Goal: Transaction & Acquisition: Purchase product/service

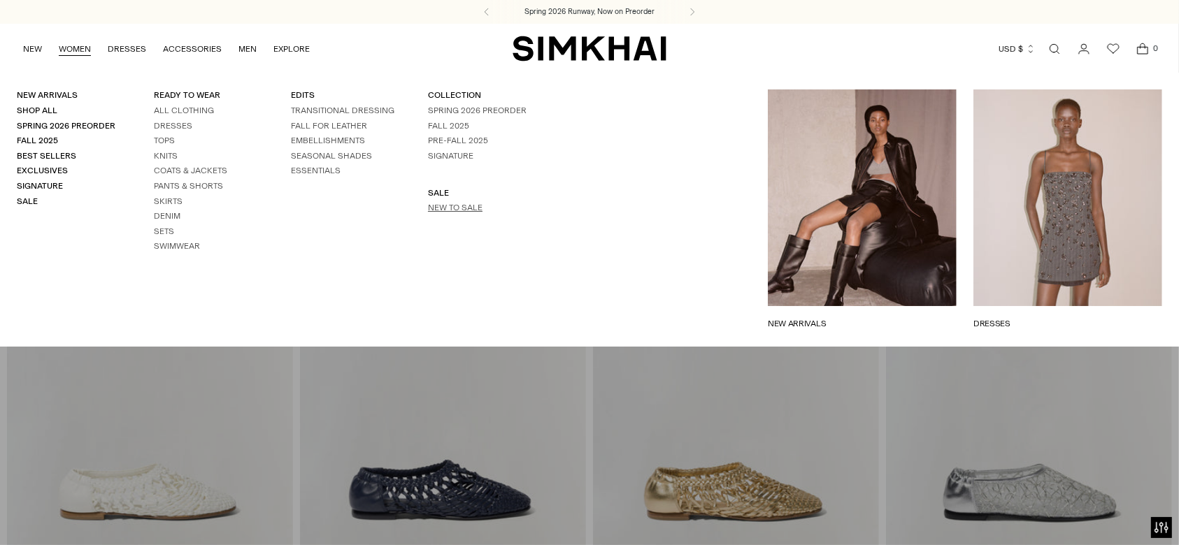
click at [448, 205] on link "New to Sale" at bounding box center [455, 208] width 55 height 10
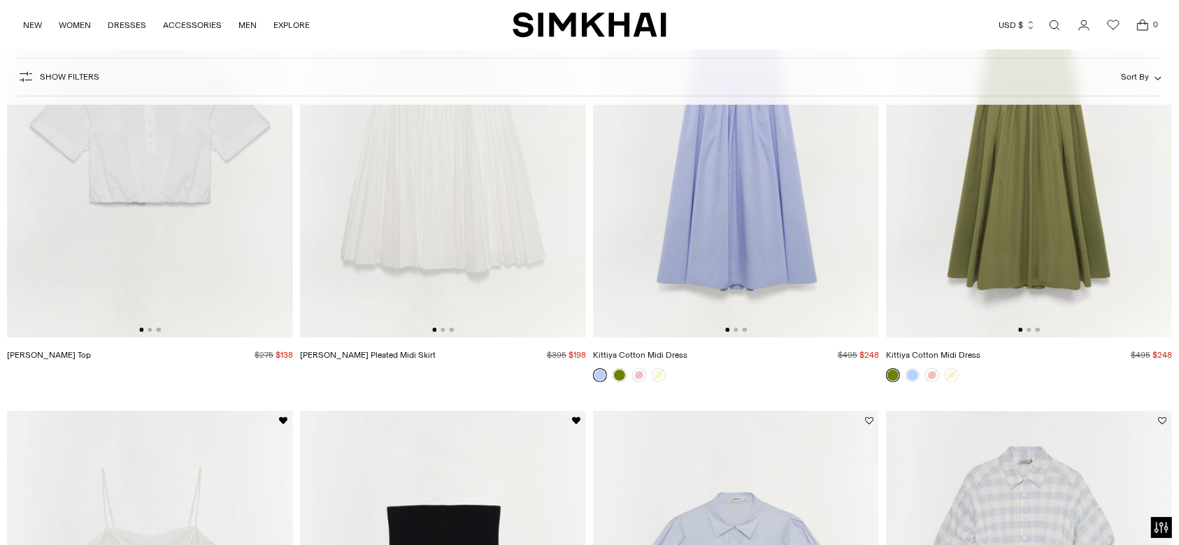
scroll to position [285, 0]
click at [487, 248] on img at bounding box center [443, 124] width 286 height 429
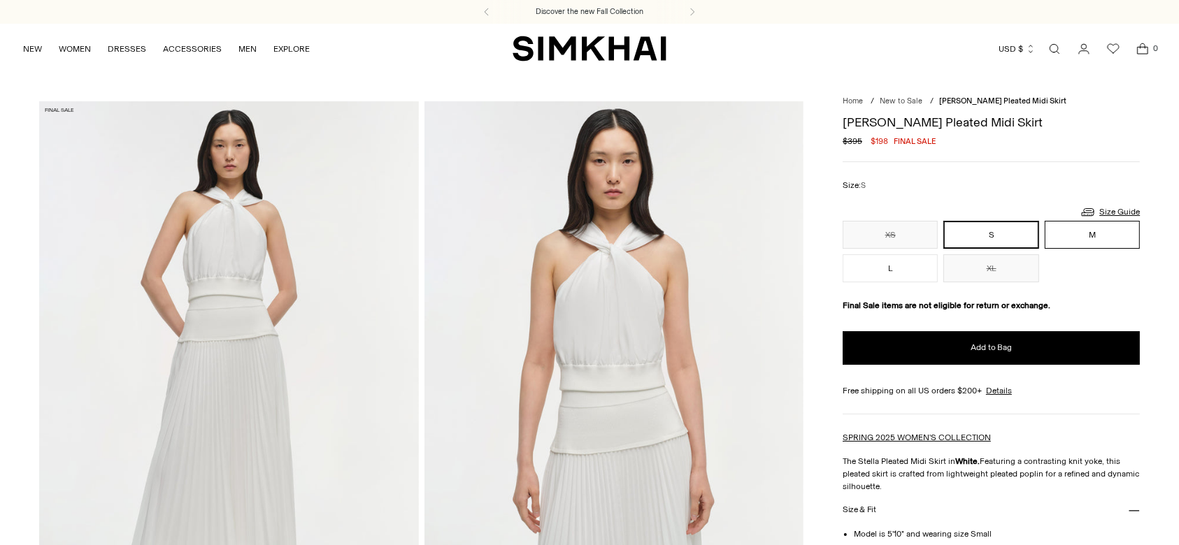
click at [1078, 227] on button "M" at bounding box center [1092, 235] width 95 height 28
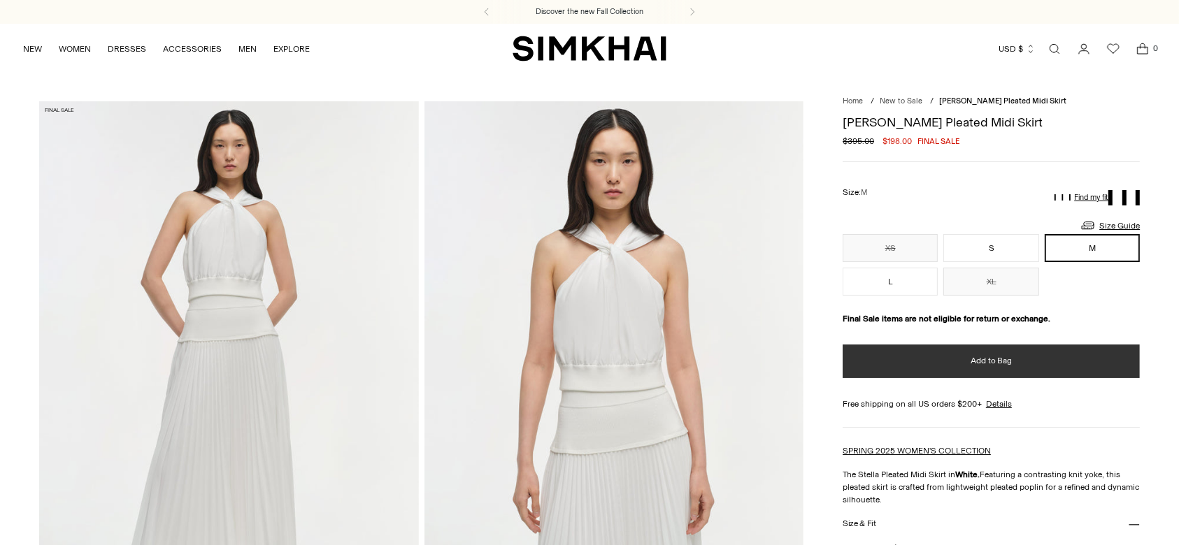
click at [958, 354] on button "Add to Bag" at bounding box center [991, 362] width 297 height 34
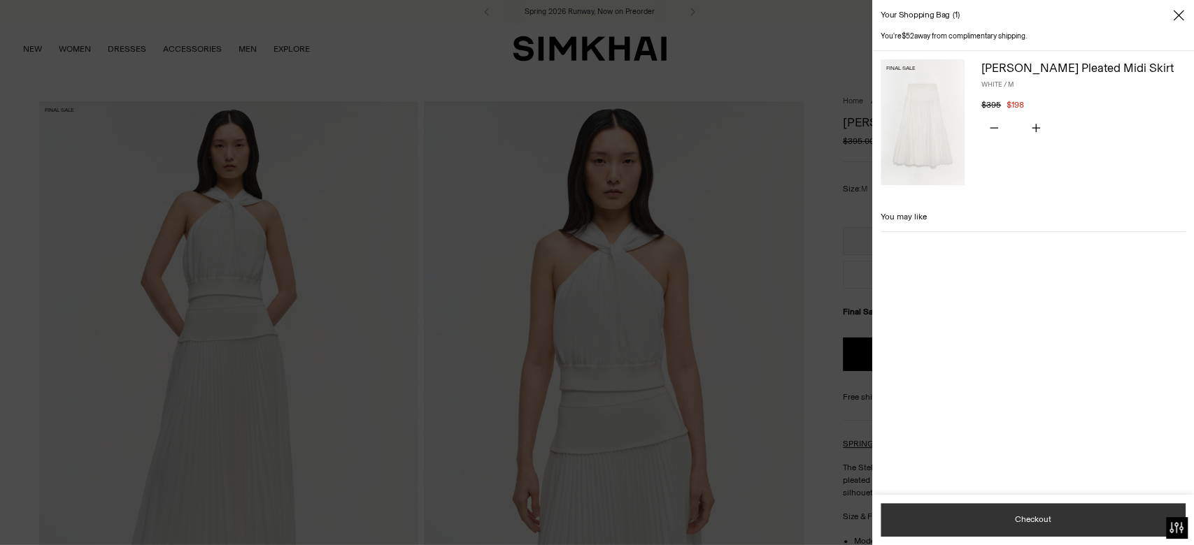
click at [1025, 515] on button "Checkout" at bounding box center [1032, 520] width 305 height 34
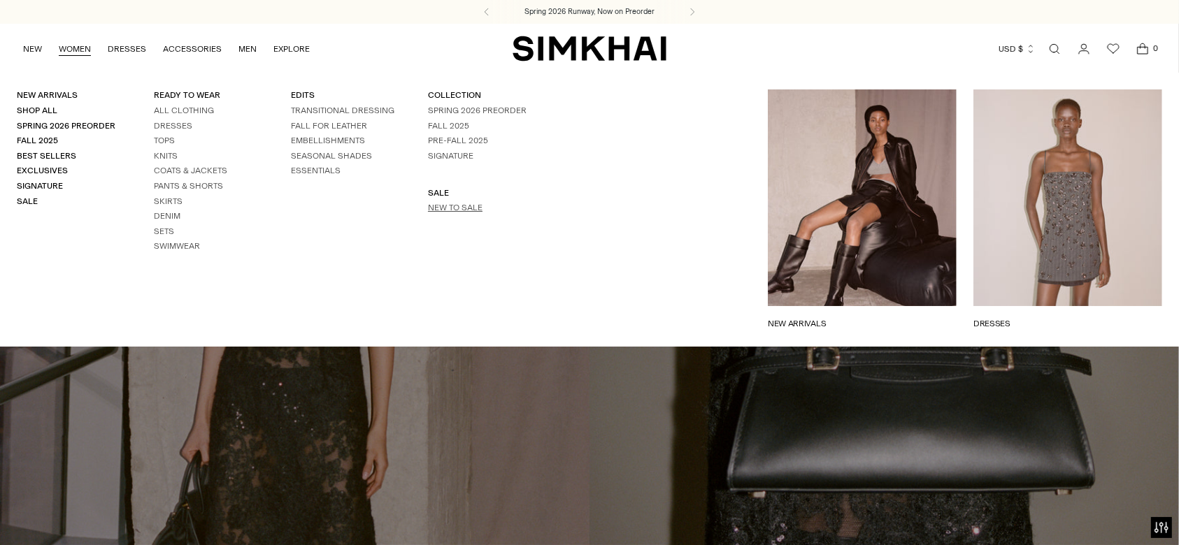
click at [445, 204] on link "New to Sale" at bounding box center [455, 208] width 55 height 10
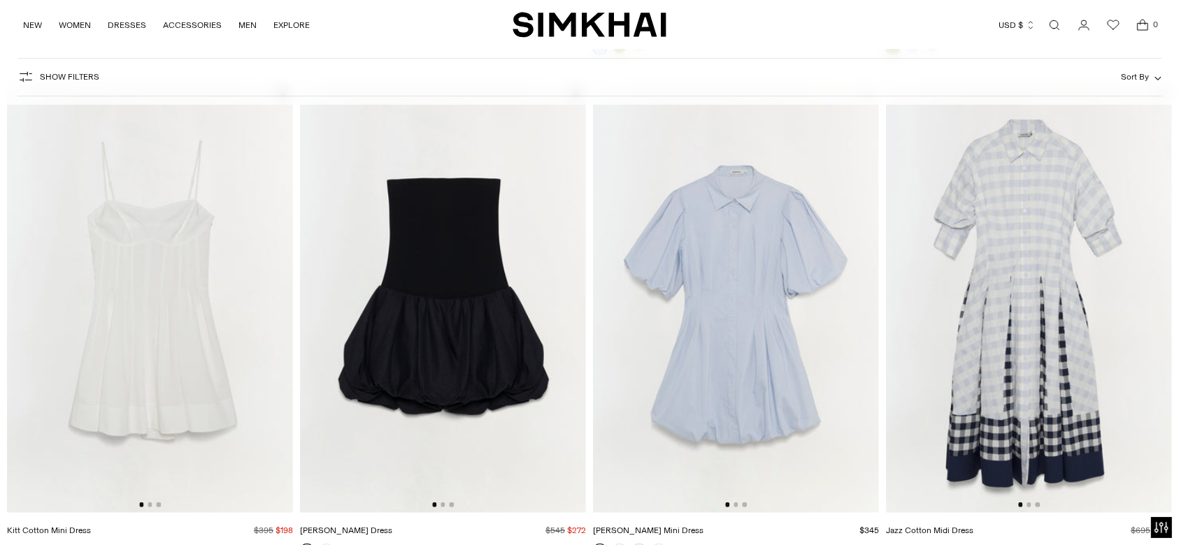
scroll to position [615, 0]
click at [73, 246] on img at bounding box center [150, 297] width 286 height 429
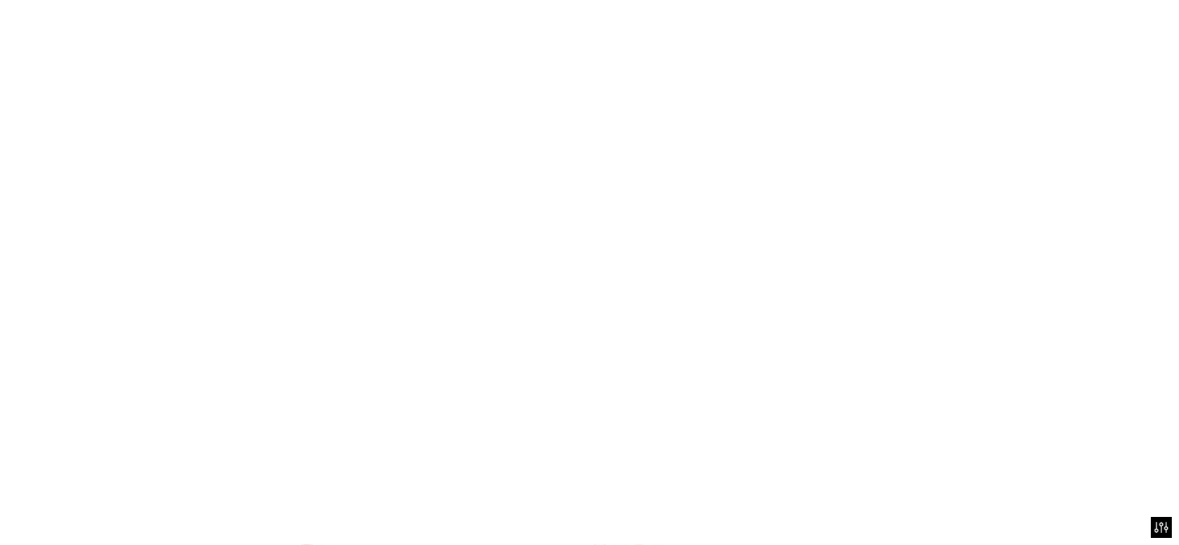
click at [73, 246] on img at bounding box center [150, 297] width 286 height 429
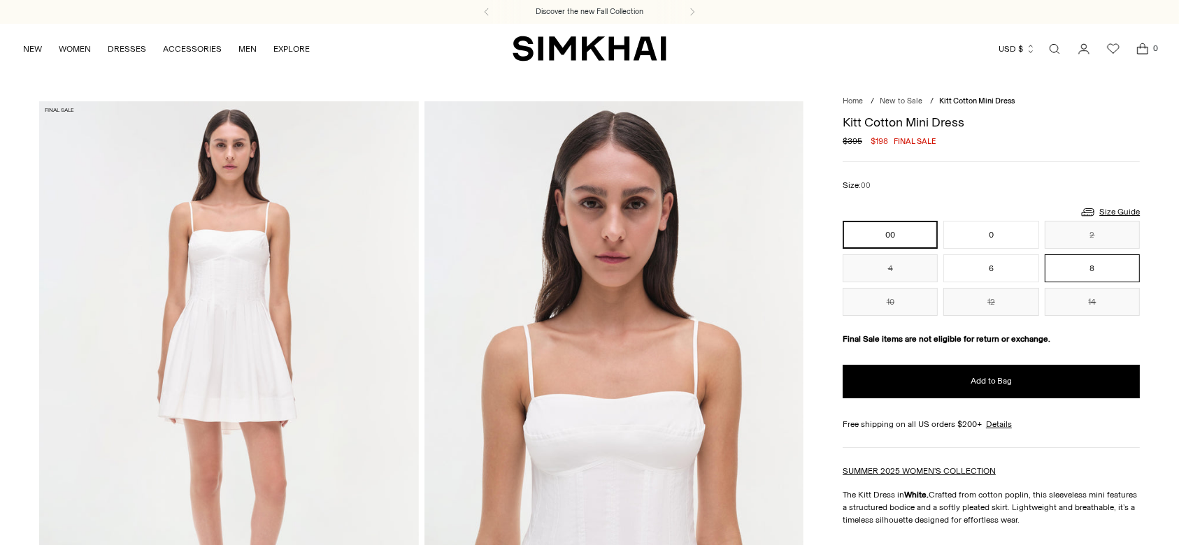
click at [1099, 266] on button "8" at bounding box center [1092, 269] width 95 height 28
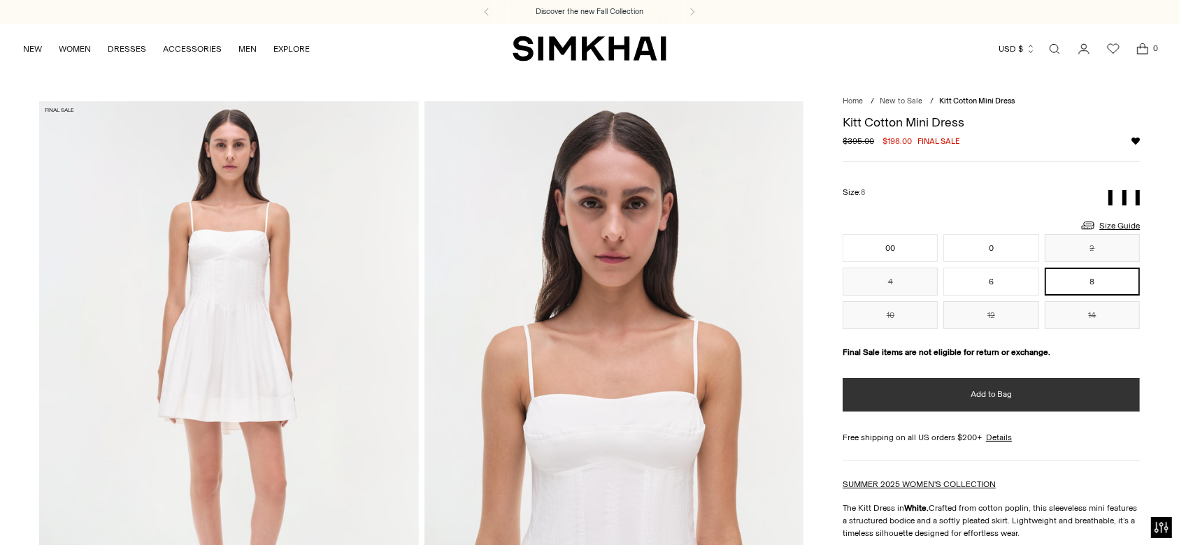
click at [1047, 376] on div "Kitt Cotton Mini Dress Regular price $395.00 $198.00 Final sale Unit price / pe…" at bounding box center [991, 482] width 297 height 748
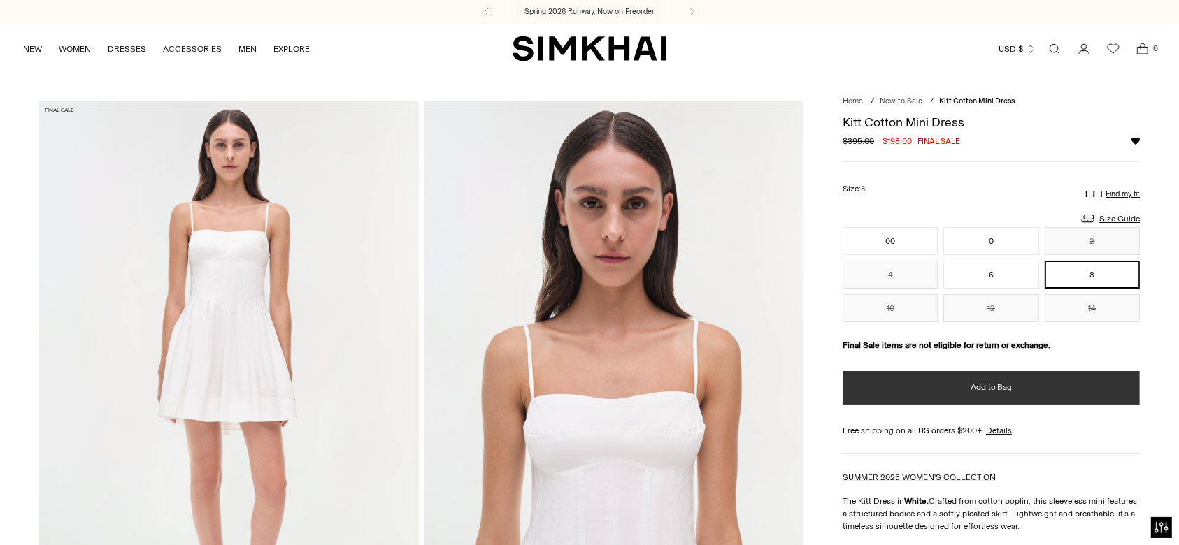
click at [1041, 384] on button "Add to Bag" at bounding box center [991, 388] width 297 height 34
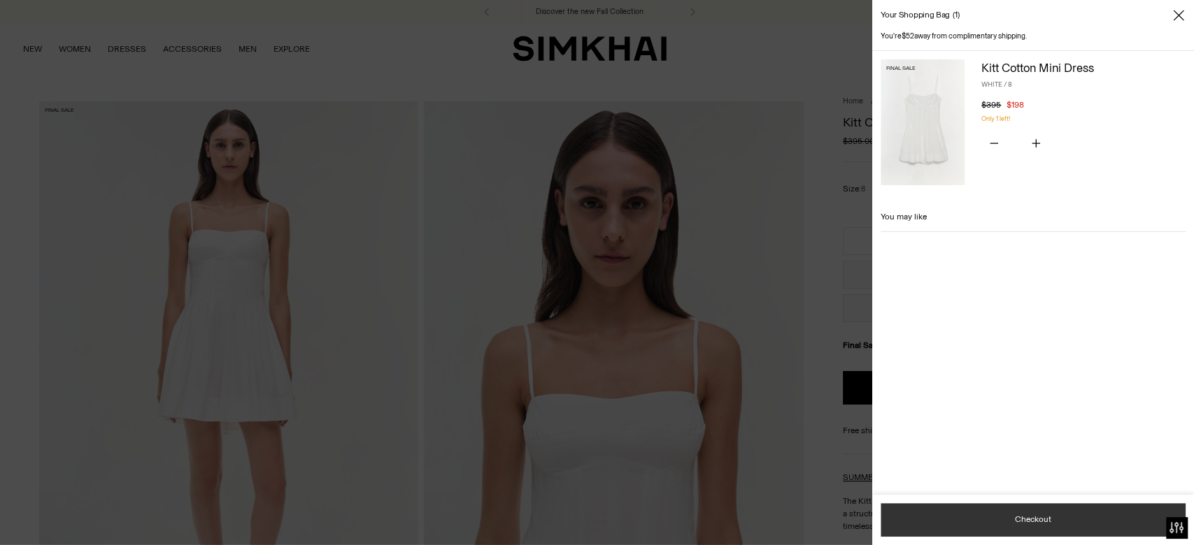
click at [1015, 505] on button "Checkout" at bounding box center [1032, 520] width 305 height 34
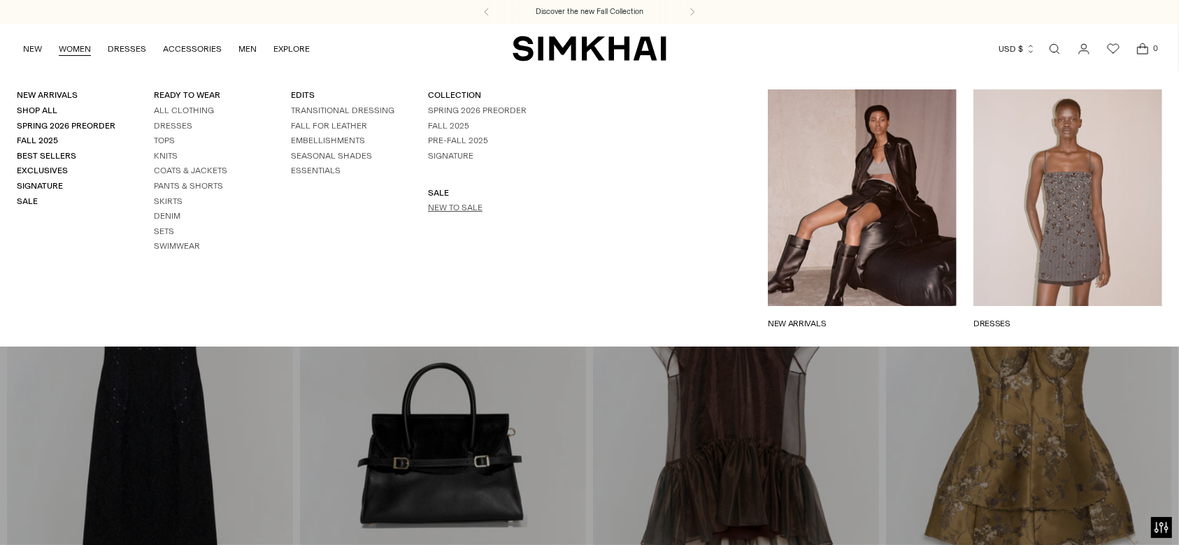
click at [454, 210] on link "New to Sale" at bounding box center [455, 208] width 55 height 10
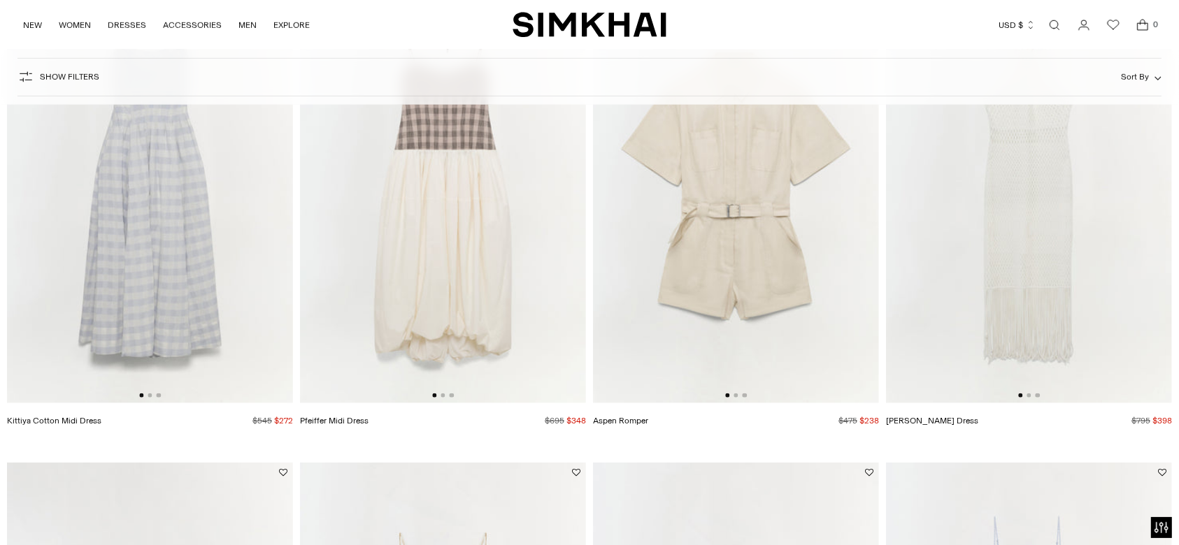
scroll to position [1224, 0]
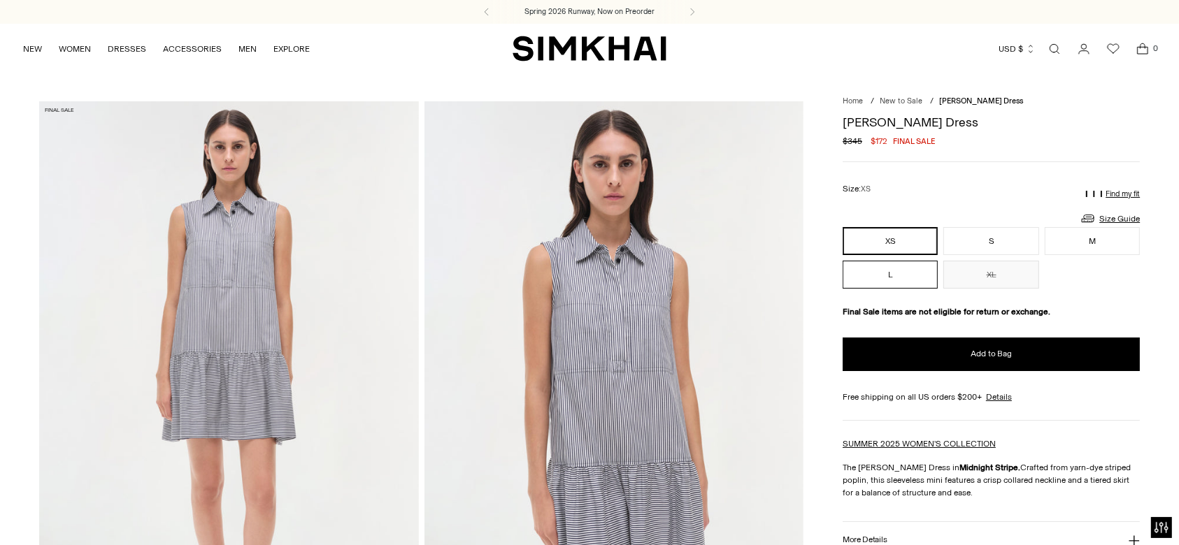
click at [899, 283] on button "L" at bounding box center [890, 275] width 95 height 28
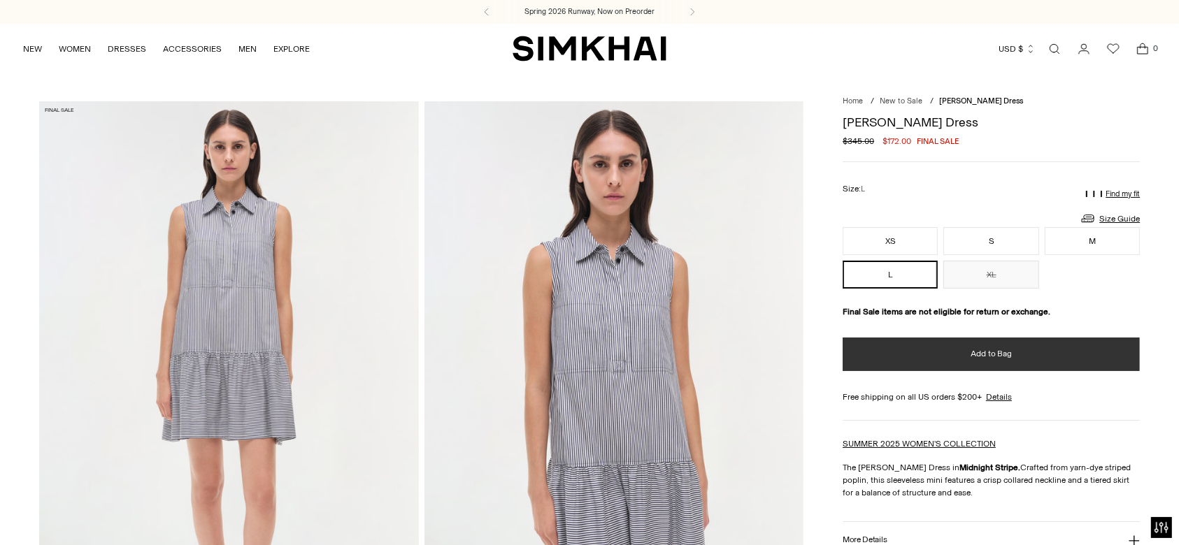
click at [915, 352] on button "Add to Bag" at bounding box center [991, 355] width 297 height 34
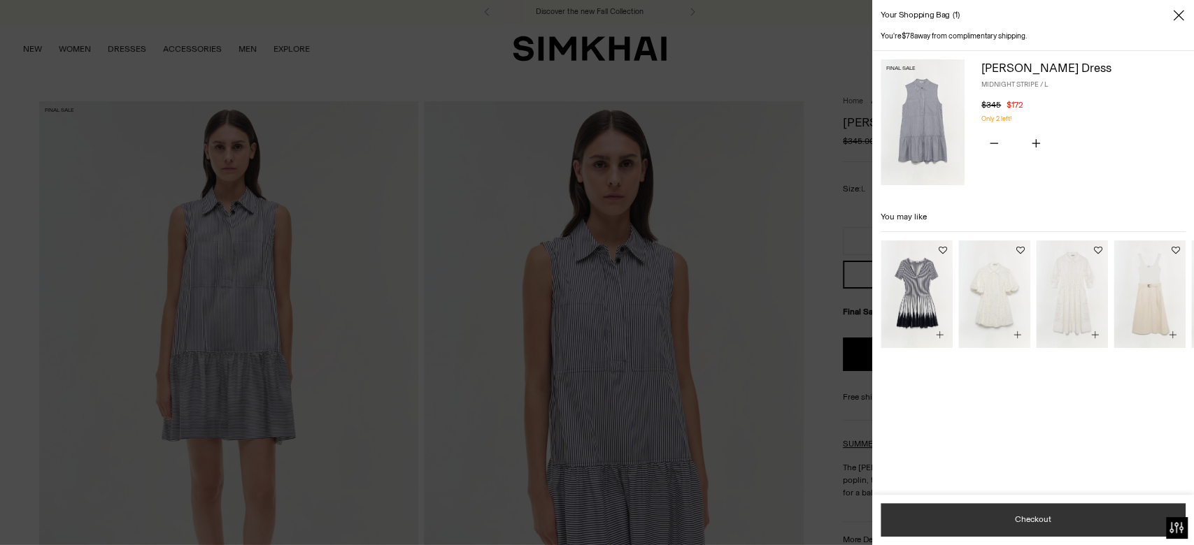
click at [979, 522] on button "Checkout" at bounding box center [1032, 520] width 305 height 34
